Goal: Information Seeking & Learning: Find specific fact

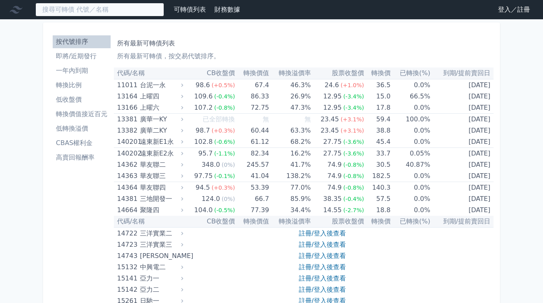
click at [119, 9] on input at bounding box center [99, 10] width 129 height 14
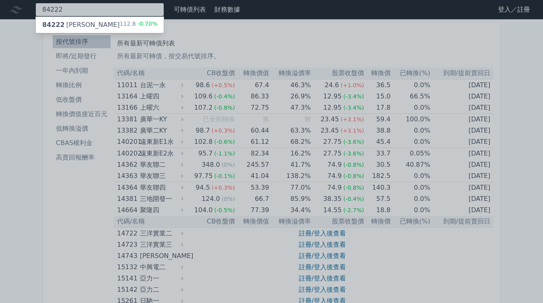
type input "84222"
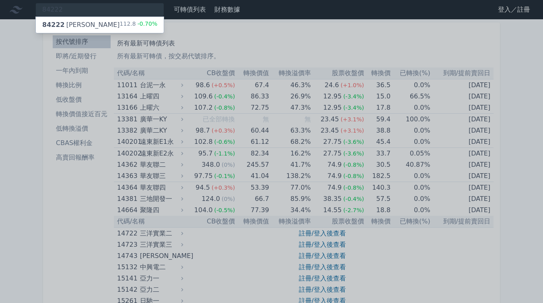
click at [110, 21] on div "84222 可寧衛二 112.8 -0.70%" at bounding box center [100, 25] width 128 height 16
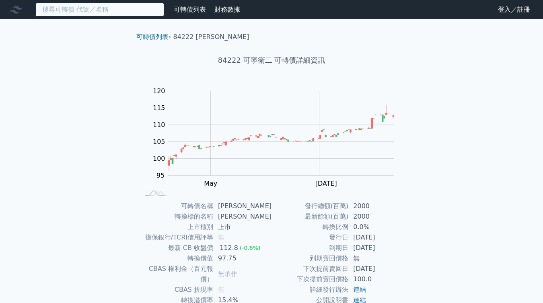
click at [84, 8] on input at bounding box center [99, 10] width 129 height 14
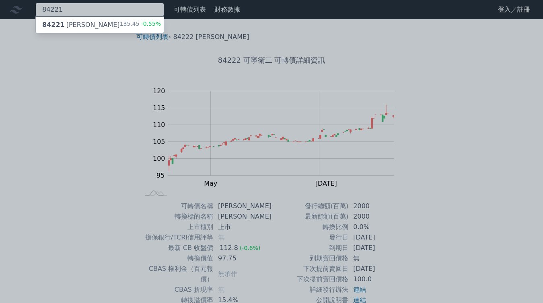
type input "84221"
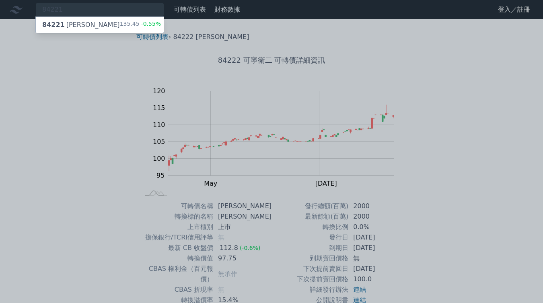
click at [84, 20] on div "84221 [PERSON_NAME]一 135.45 -0.55%" at bounding box center [100, 25] width 128 height 16
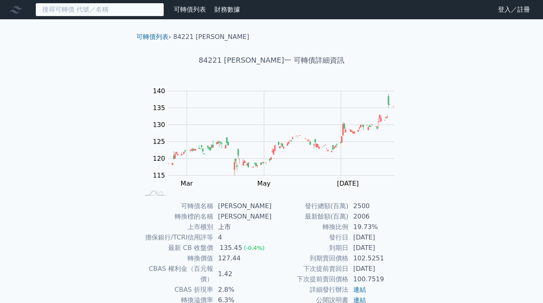
click at [92, 12] on input at bounding box center [99, 10] width 129 height 14
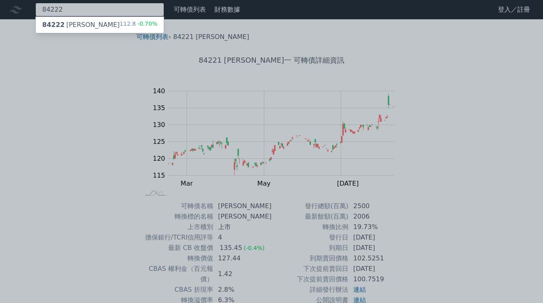
type input "84222"
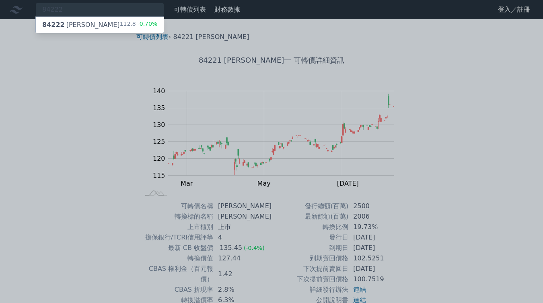
click at [92, 22] on div "84222 可寧衛二 112.8 -0.70%" at bounding box center [100, 25] width 128 height 16
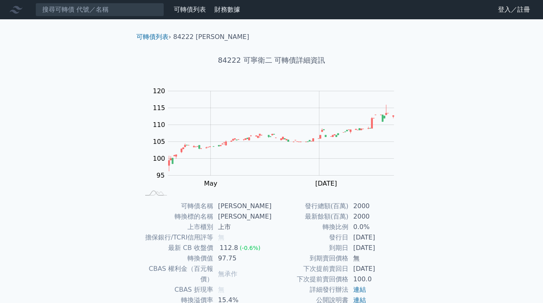
scroll to position [40, 0]
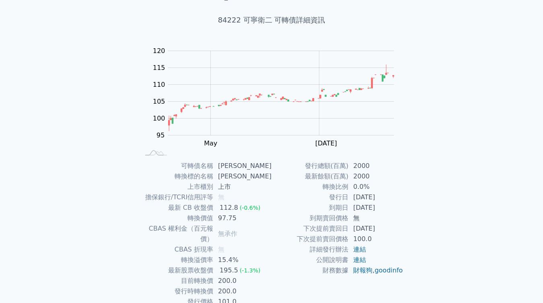
click at [485, 175] on div "可轉債列表 財務數據 可轉債列表 財務數據 登入／註冊 登入／註冊 可轉債列表 › 84222 可寧衛二 84222 可寧衛二 可轉債詳細資訊 Zoom Ou…" at bounding box center [271, 151] width 543 height 383
